Goal: Task Accomplishment & Management: Manage account settings

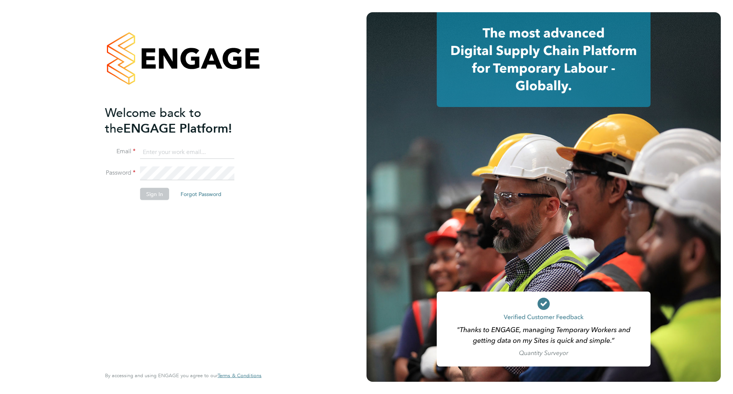
type input "[EMAIL_ADDRESS][PERSON_NAME][DOMAIN_NAME]"
click at [160, 192] on button "Sign In" at bounding box center [154, 193] width 29 height 12
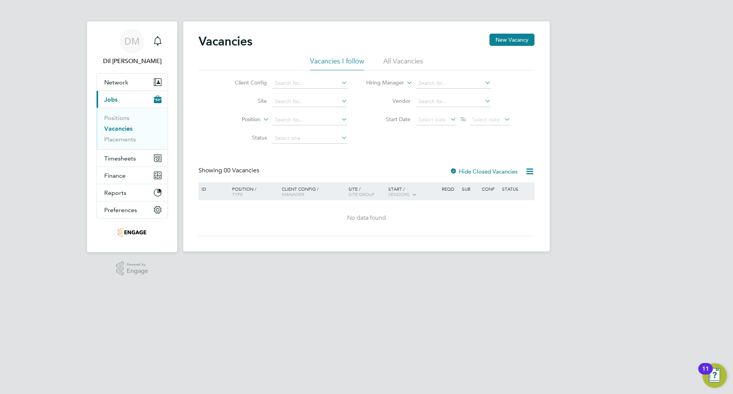
click at [122, 95] on button "Current page: Jobs" at bounding box center [132, 99] width 71 height 17
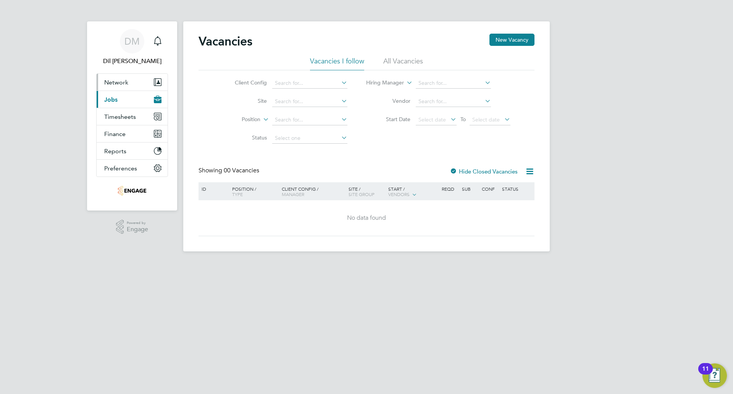
click at [128, 86] on button "Network" at bounding box center [132, 82] width 71 height 17
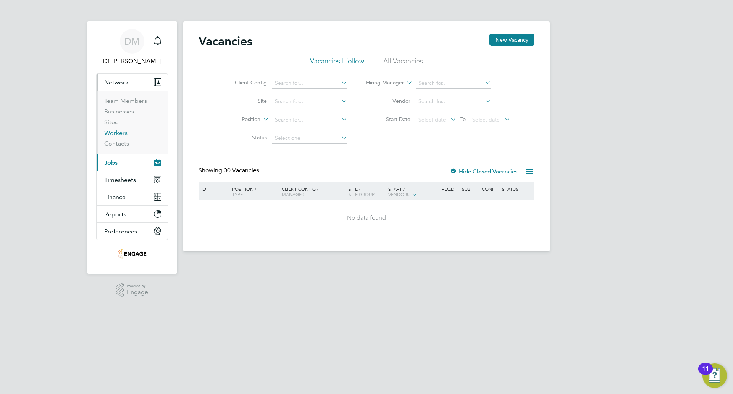
click at [113, 134] on link "Workers" at bounding box center [115, 132] width 23 height 7
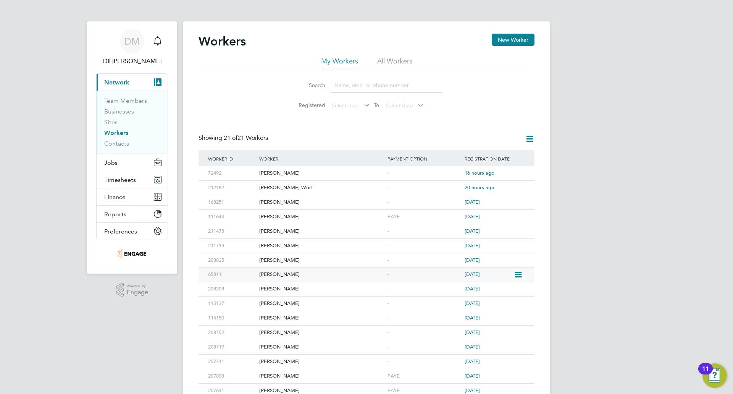
click at [278, 275] on div "Bogdan Paun" at bounding box center [321, 274] width 128 height 14
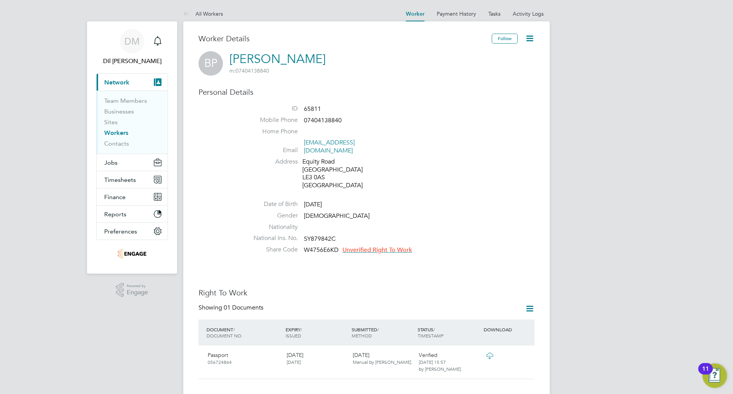
click at [527, 39] on icon at bounding box center [530, 39] width 10 height 10
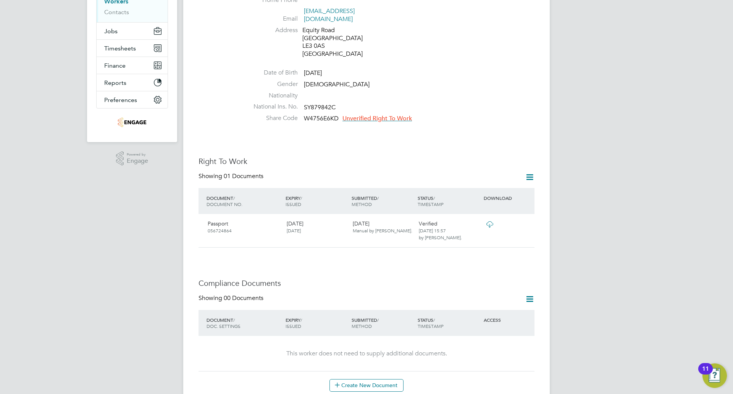
scroll to position [191, 0]
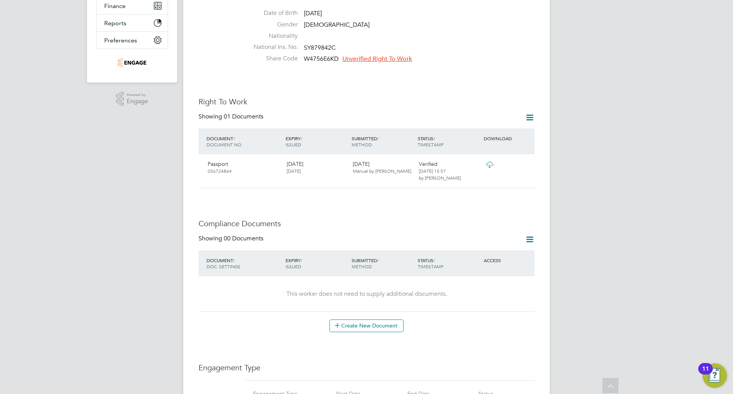
click at [532, 113] on icon at bounding box center [530, 118] width 10 height 10
click at [535, 229] on div "Worker Details Follow BP Bogdan Paun m: 07404138840 Personal Details ID 65811 M…" at bounding box center [366, 318] width 367 height 976
click at [530, 234] on icon at bounding box center [530, 239] width 10 height 10
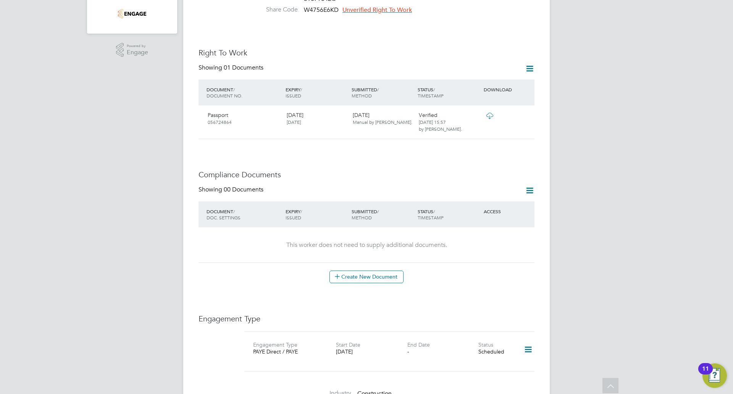
scroll to position [382, 0]
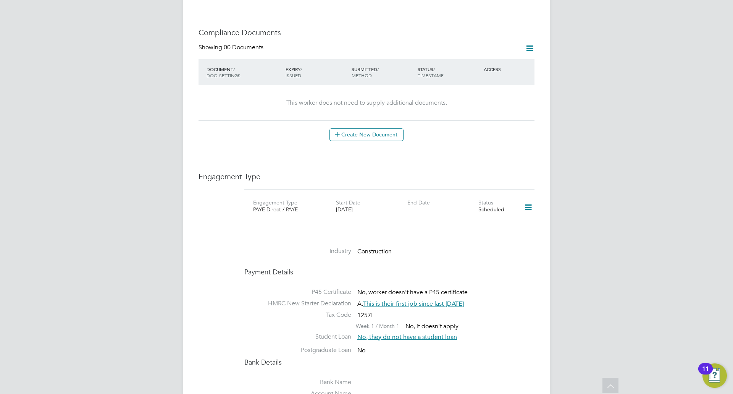
click at [531, 199] on icon at bounding box center [528, 208] width 13 height 18
click at [501, 220] on li "Edit Engagement Type" at bounding box center [487, 221] width 87 height 11
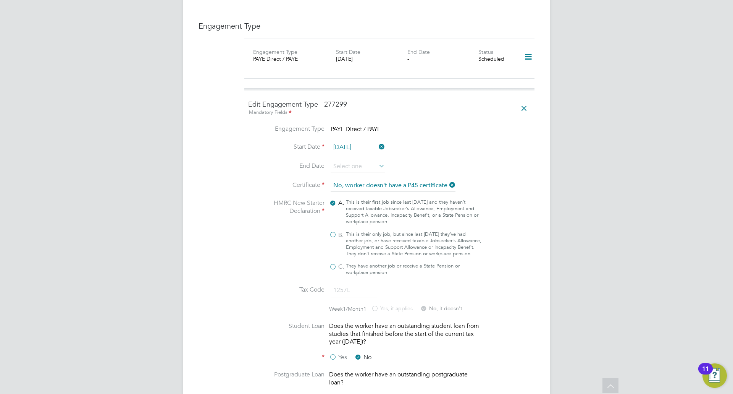
scroll to position [420, 0]
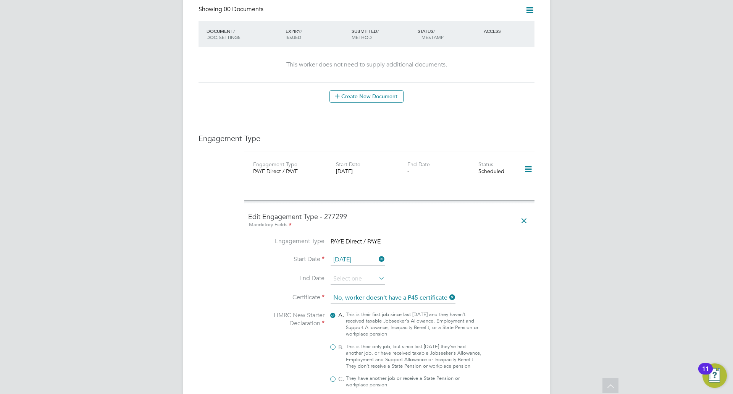
click at [526, 212] on icon at bounding box center [523, 221] width 13 height 18
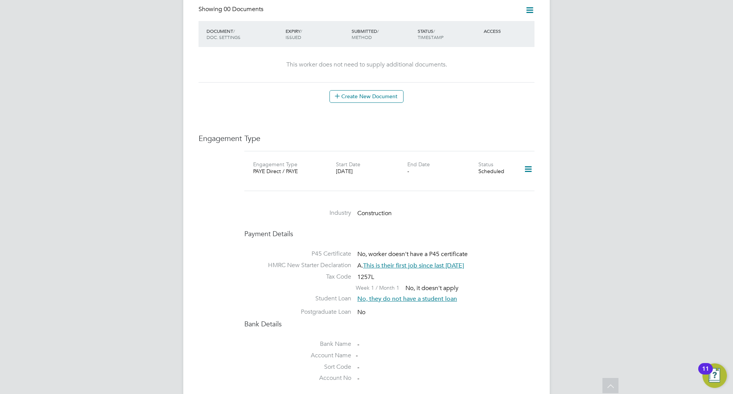
click at [530, 163] on icon at bounding box center [528, 169] width 13 height 18
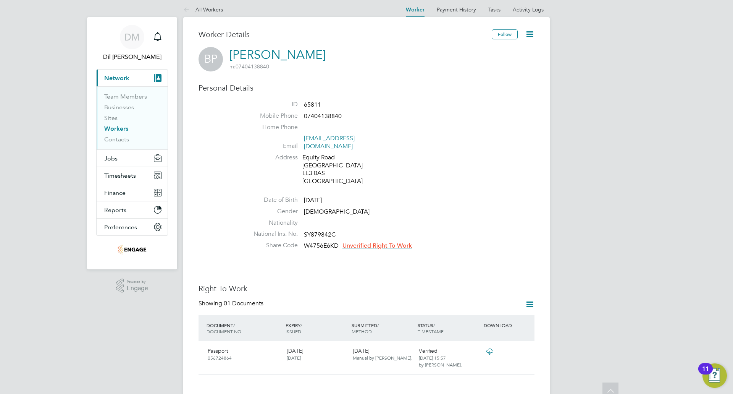
scroll to position [0, 0]
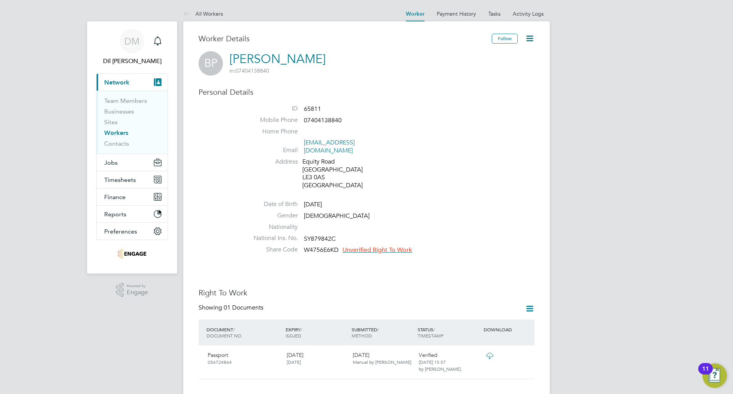
click at [533, 39] on icon at bounding box center [530, 39] width 10 height 10
click at [487, 87] on li "Edit Personal Details e" at bounding box center [486, 89] width 95 height 11
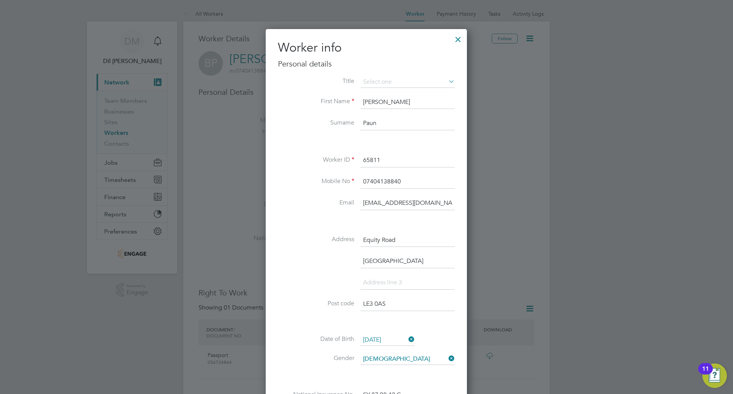
click at [462, 39] on div at bounding box center [458, 38] width 14 height 14
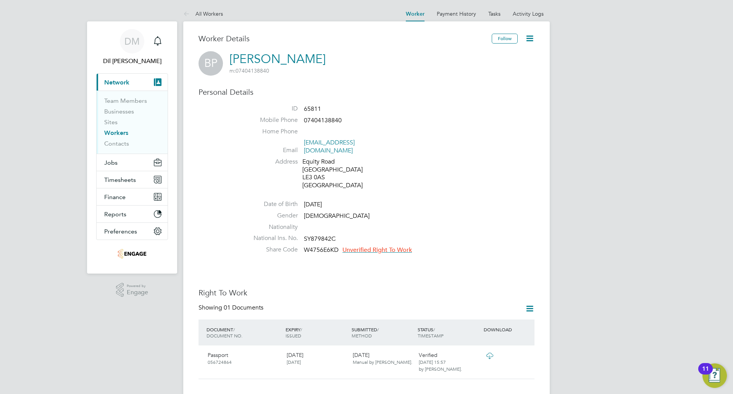
click at [123, 131] on link "Workers" at bounding box center [116, 132] width 24 height 7
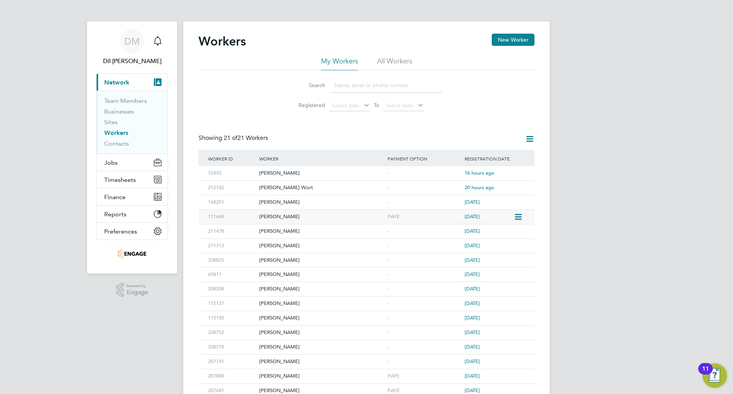
click at [519, 217] on icon at bounding box center [518, 216] width 8 height 9
click at [518, 217] on icon at bounding box center [518, 216] width 8 height 9
click at [532, 136] on icon at bounding box center [530, 139] width 10 height 10
click at [391, 58] on li "All Workers" at bounding box center [394, 64] width 35 height 14
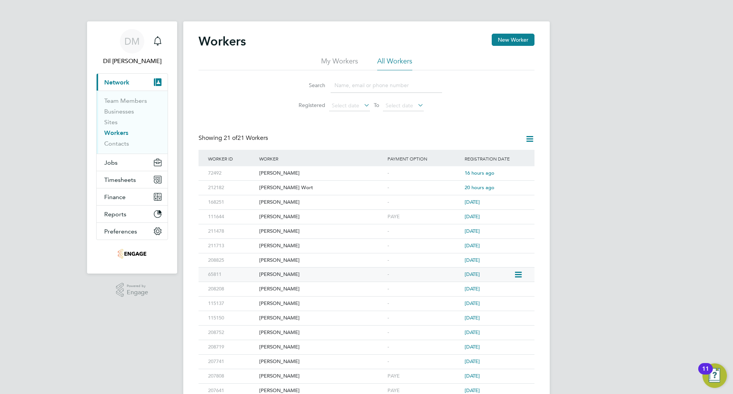
click at [304, 279] on div "[PERSON_NAME]" at bounding box center [321, 274] width 128 height 14
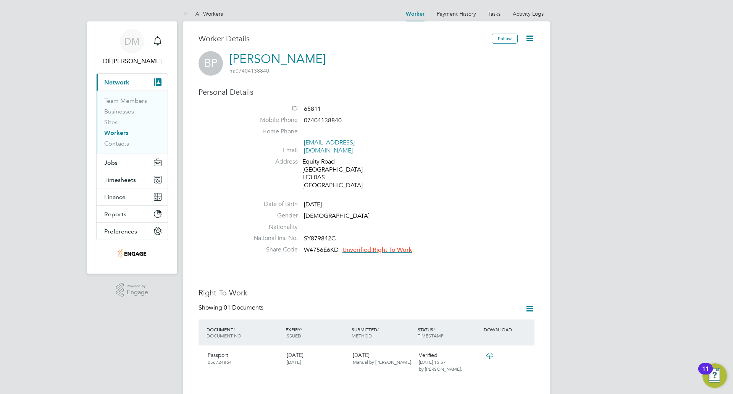
click at [529, 42] on icon at bounding box center [530, 39] width 10 height 10
click at [117, 134] on link "Workers" at bounding box center [116, 132] width 24 height 7
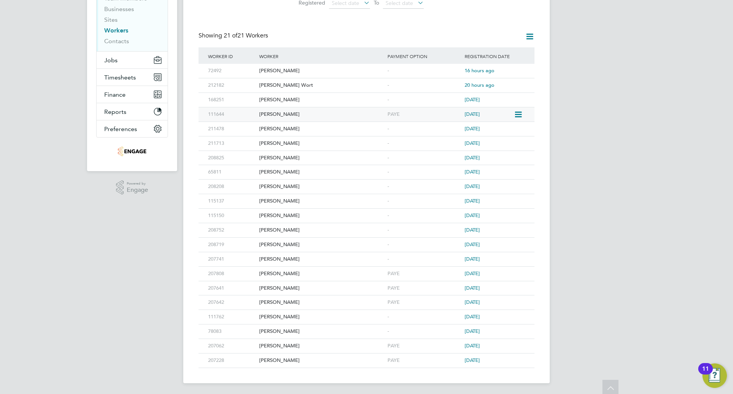
scroll to position [104, 0]
click at [292, 348] on div "Mason Southall" at bounding box center [321, 344] width 128 height 14
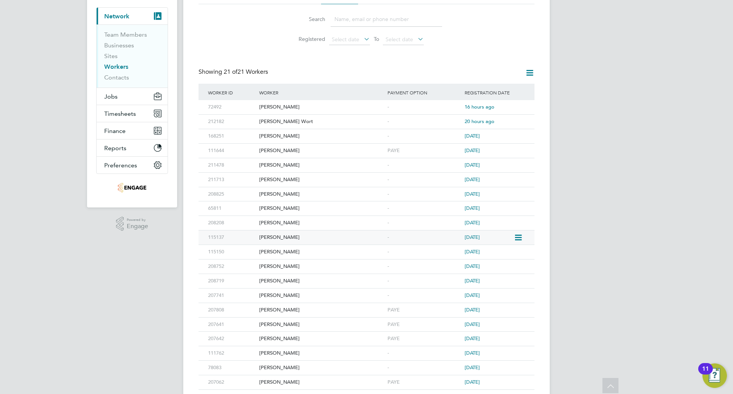
scroll to position [66, 0]
click at [277, 236] on div "[PERSON_NAME]" at bounding box center [321, 238] width 128 height 14
click at [53, 392] on div "DM Dil Mistry Notifications Applications: Current page: Network Team Members Bu…" at bounding box center [366, 183] width 733 height 498
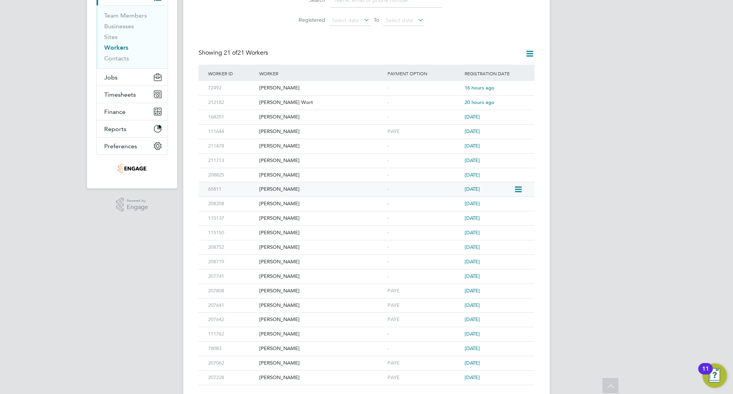
scroll to position [104, 0]
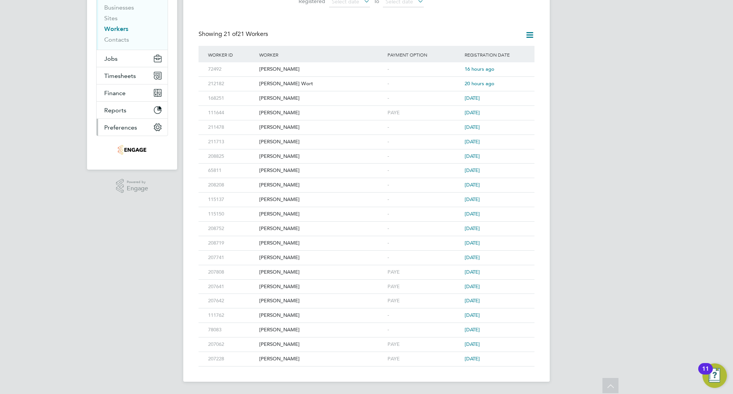
click at [158, 129] on icon "Main navigation" at bounding box center [157, 127] width 7 height 7
click at [517, 172] on icon at bounding box center [518, 170] width 8 height 9
click at [519, 172] on icon at bounding box center [518, 170] width 8 height 9
click at [517, 170] on icon at bounding box center [518, 170] width 8 height 9
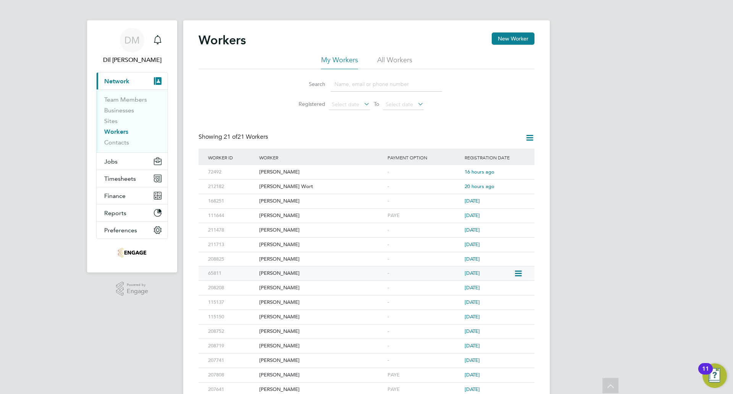
scroll to position [0, 0]
click at [535, 140] on div "Workers New Worker My Workers All Workers Search Registered Select date To Sele…" at bounding box center [366, 253] width 367 height 464
click at [532, 139] on icon at bounding box center [530, 139] width 10 height 10
click at [531, 137] on icon at bounding box center [530, 139] width 10 height 10
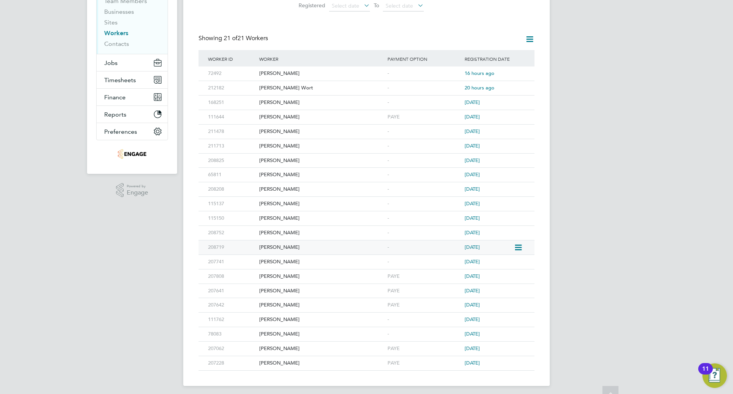
scroll to position [104, 0]
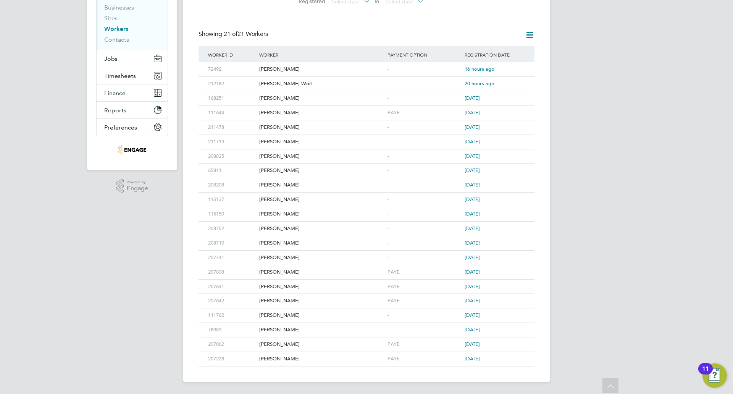
click at [698, 236] on div "DM Dil Mistry Notifications Applications: Current page: Network Team Members Bu…" at bounding box center [366, 145] width 733 height 498
drag, startPoint x: 649, startPoint y: 133, endPoint x: 641, endPoint y: 129, distance: 8.6
click at [641, 129] on div "DM Dil Mistry Notifications Applications: Current page: Network Team Members Bu…" at bounding box center [366, 145] width 733 height 498
click at [612, 251] on div "DM Dil Mistry Notifications Applications: Current page: Network Team Members Bu…" at bounding box center [366, 145] width 733 height 498
click at [670, 322] on div "DM Dil Mistry Notifications Applications: Current page: Network Team Members Bu…" at bounding box center [366, 145] width 733 height 498
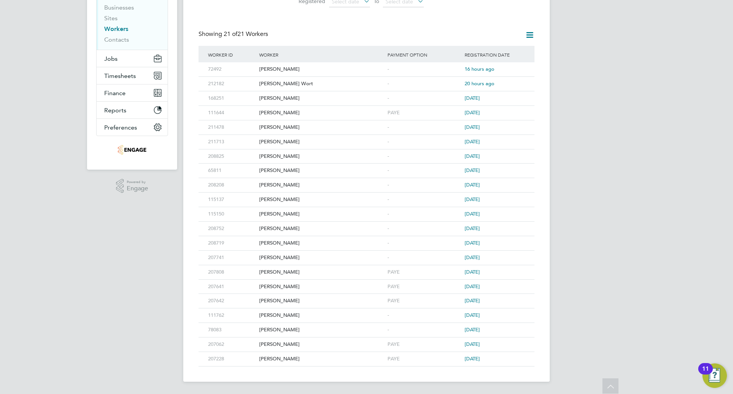
scroll to position [0, 0]
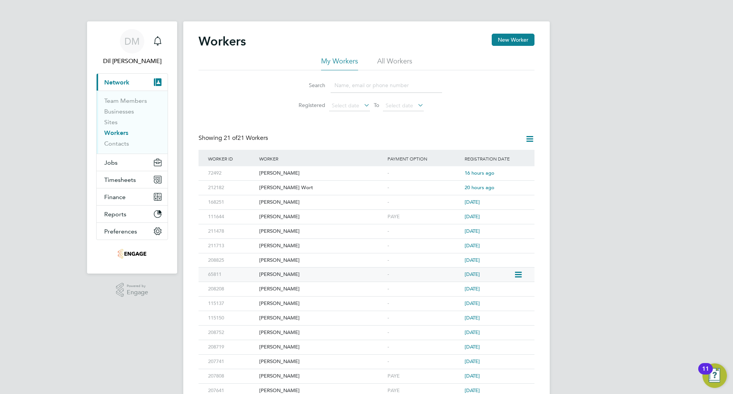
click at [379, 273] on div "[PERSON_NAME]" at bounding box center [321, 274] width 128 height 14
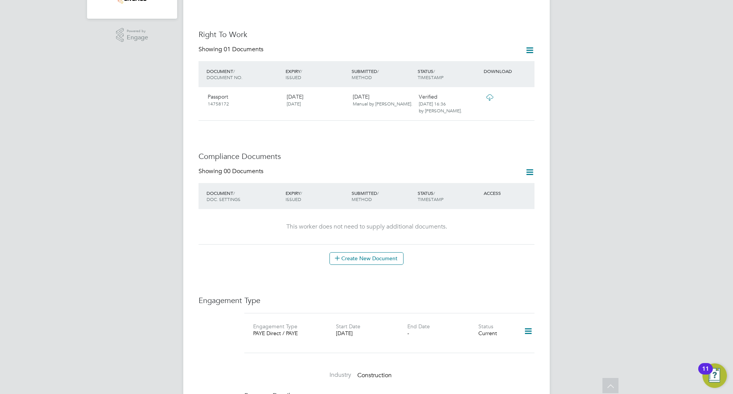
scroll to position [191, 0]
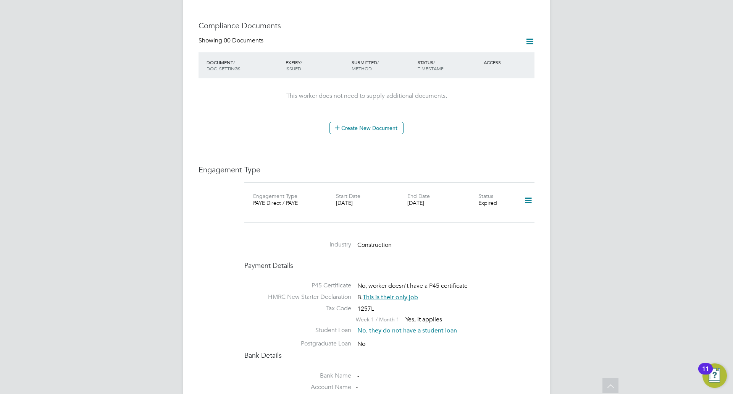
scroll to position [420, 0]
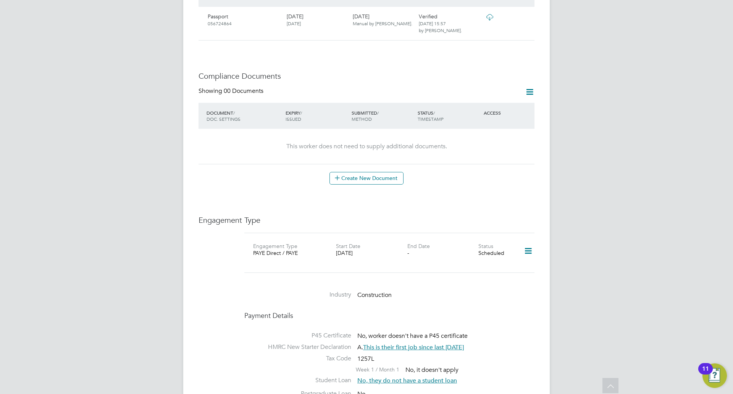
scroll to position [344, 0]
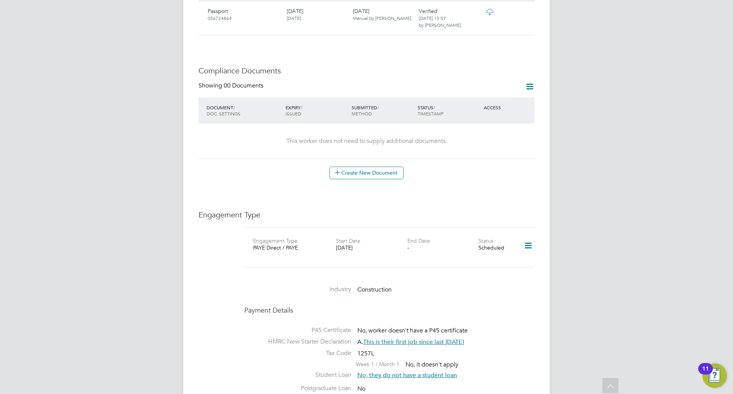
click at [535, 294] on div "Worker Details Follow BP [PERSON_NAME] m: 07404138840 Personal Details ID 65811…" at bounding box center [366, 166] width 367 height 976
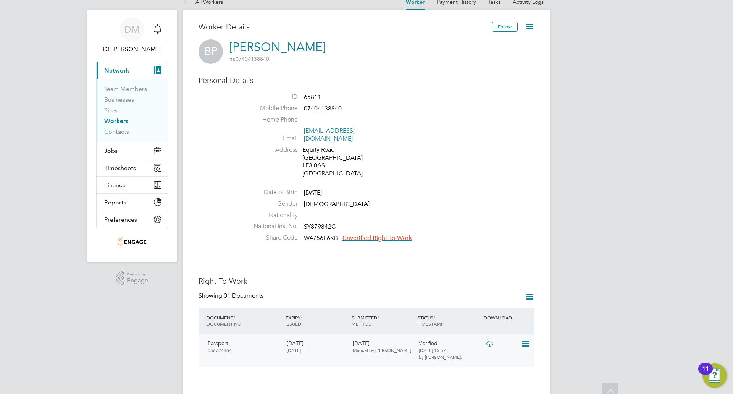
scroll to position [0, 0]
